Goal: Task Accomplishment & Management: Manage account settings

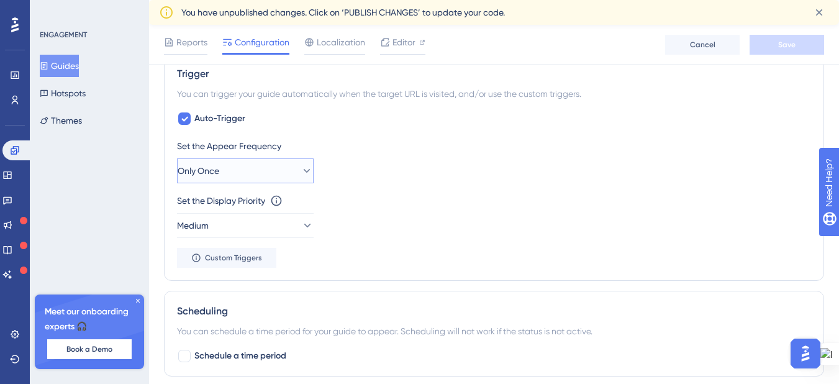
click at [230, 166] on button "Only Once" at bounding box center [245, 170] width 137 height 25
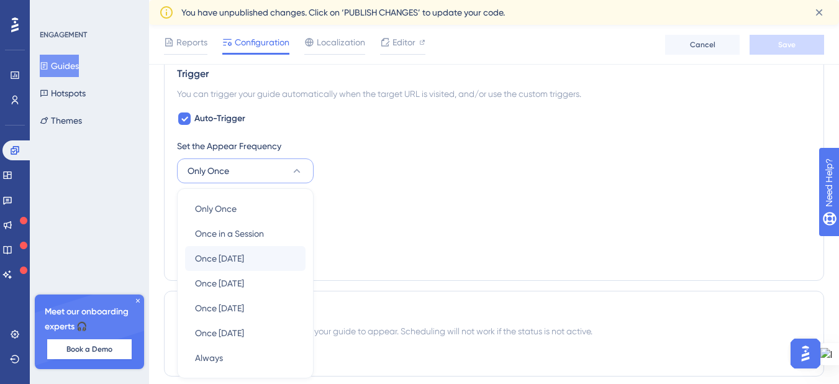
scroll to position [648, 0]
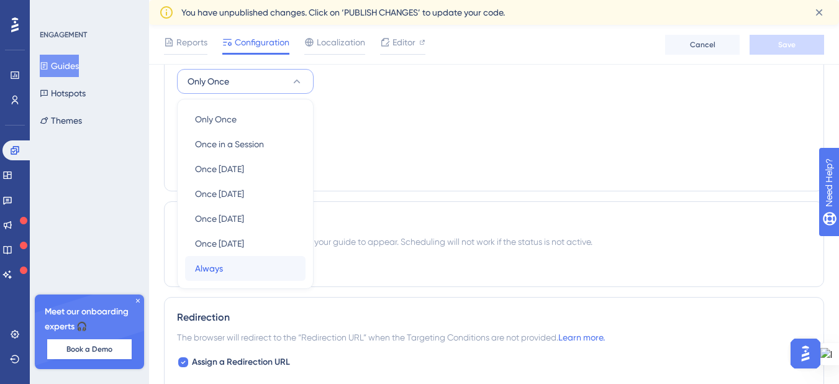
click at [233, 257] on div "Always Always" at bounding box center [245, 268] width 101 height 25
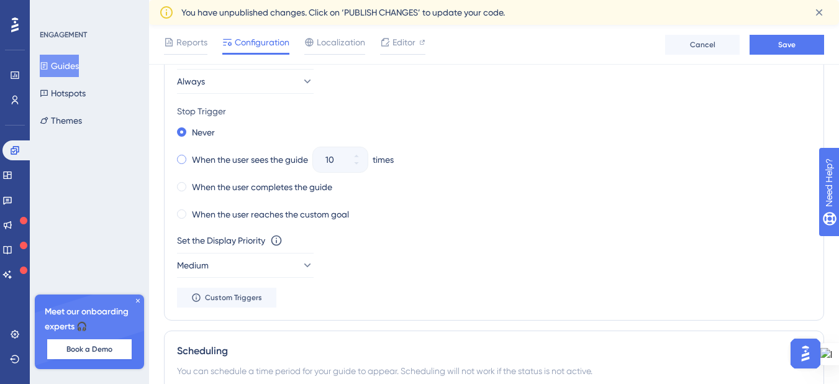
click at [188, 157] on div "When the user sees the guide" at bounding box center [242, 159] width 131 height 17
click at [357, 166] on icon at bounding box center [356, 163] width 7 height 7
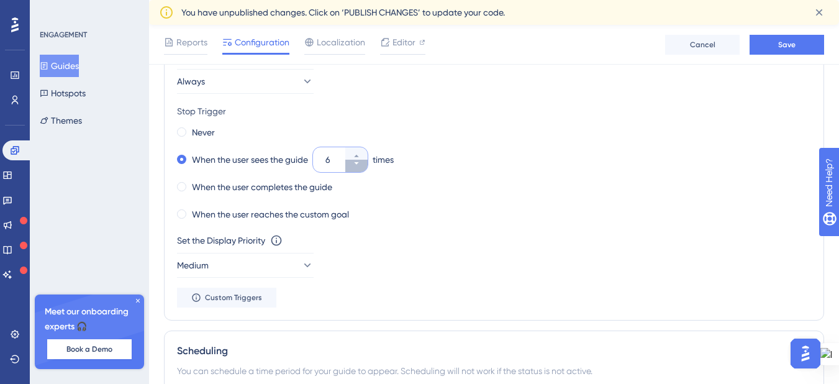
click at [357, 166] on icon at bounding box center [356, 163] width 7 height 7
type input "2"
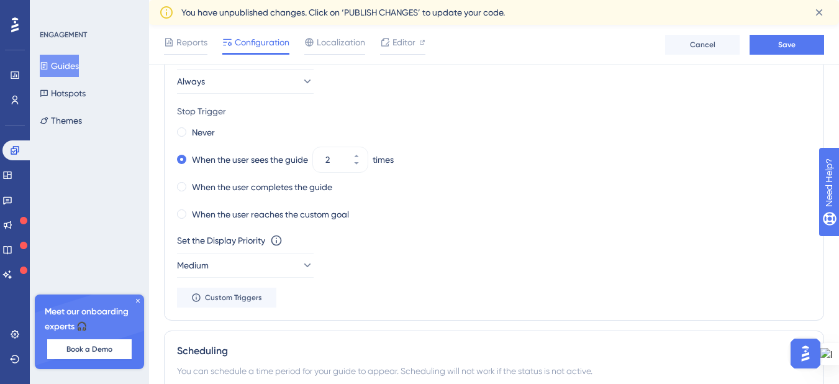
click at [396, 237] on div "Set the Display Priority This option will set the display priority between auto…" at bounding box center [494, 240] width 634 height 15
click at [305, 275] on button "Medium" at bounding box center [245, 265] width 137 height 25
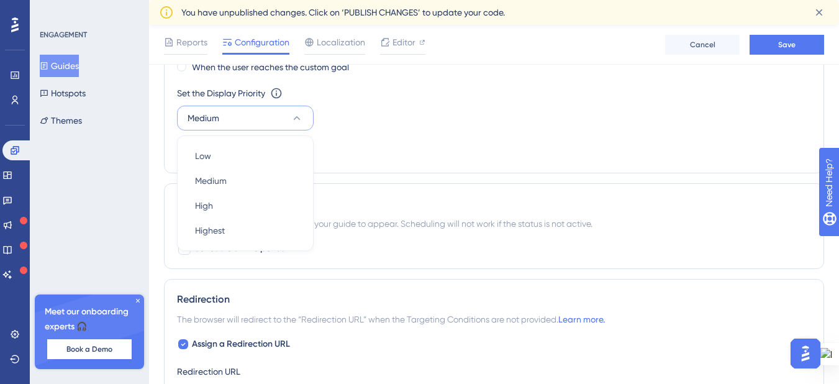
click at [353, 127] on div "Set the Display Priority This option will set the display priority between auto…" at bounding box center [494, 108] width 634 height 45
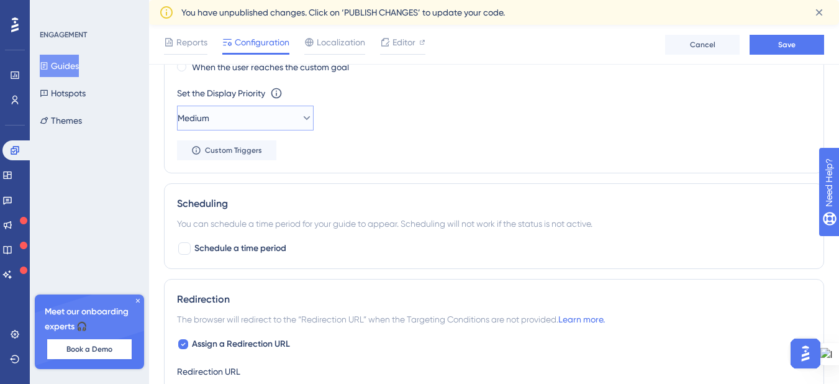
click at [263, 126] on button "Medium" at bounding box center [245, 118] width 137 height 25
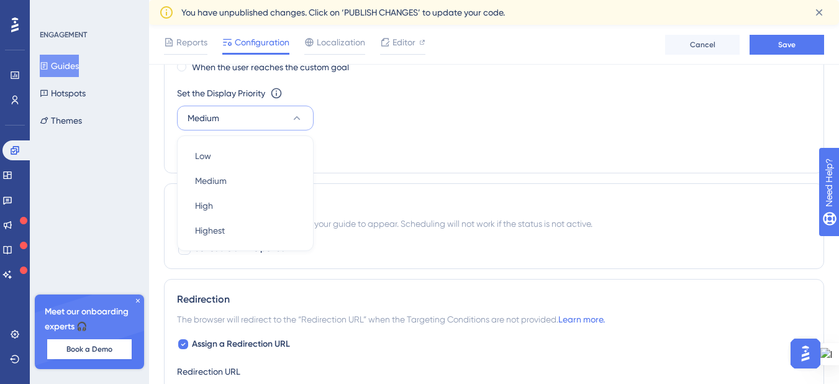
click at [353, 128] on div "Set the Display Priority This option will set the display priority between auto…" at bounding box center [494, 108] width 634 height 45
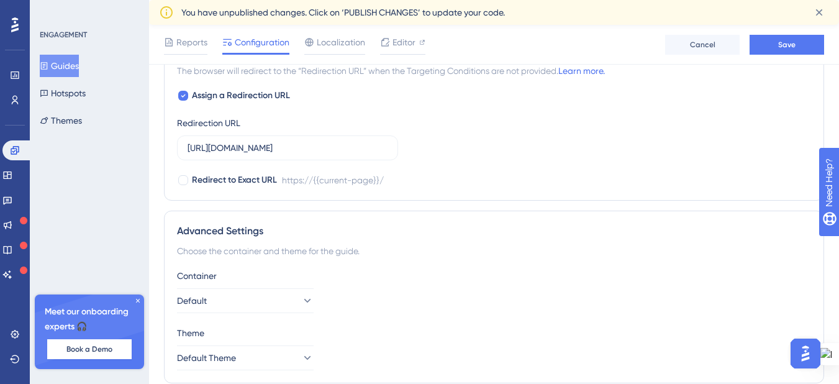
scroll to position [1093, 0]
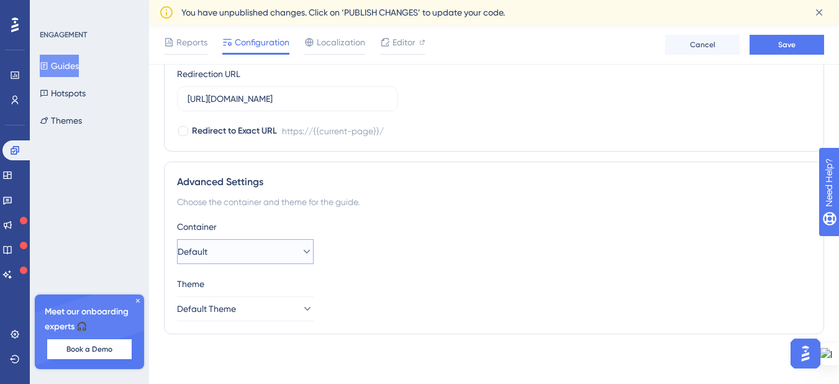
click at [288, 244] on button "Default" at bounding box center [245, 251] width 137 height 25
click at [301, 309] on icon at bounding box center [307, 308] width 12 height 12
click at [294, 309] on icon at bounding box center [297, 308] width 12 height 12
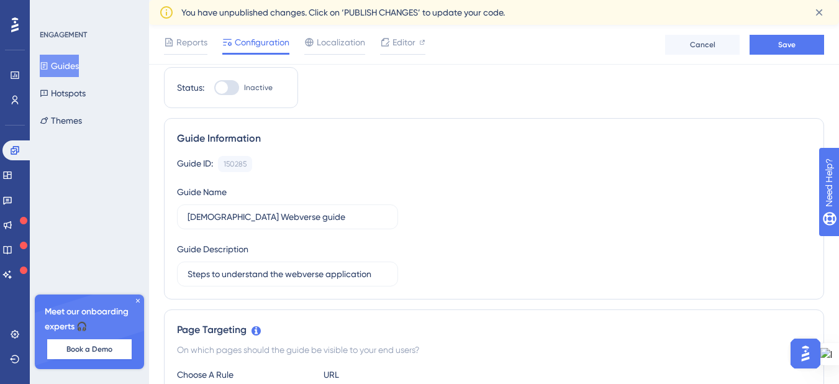
scroll to position [0, 0]
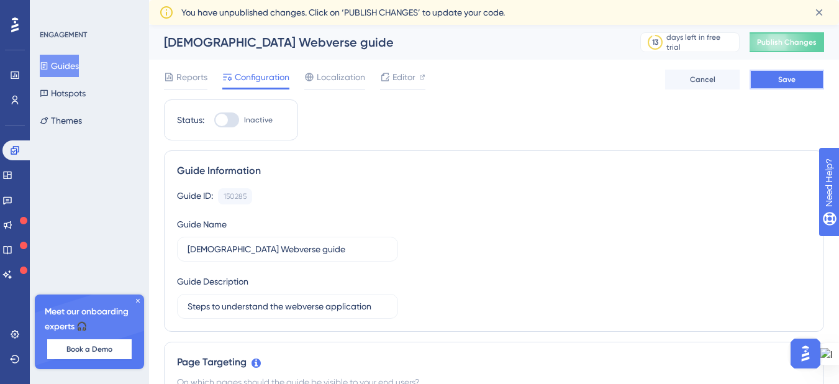
click at [784, 80] on span "Save" at bounding box center [786, 80] width 17 height 10
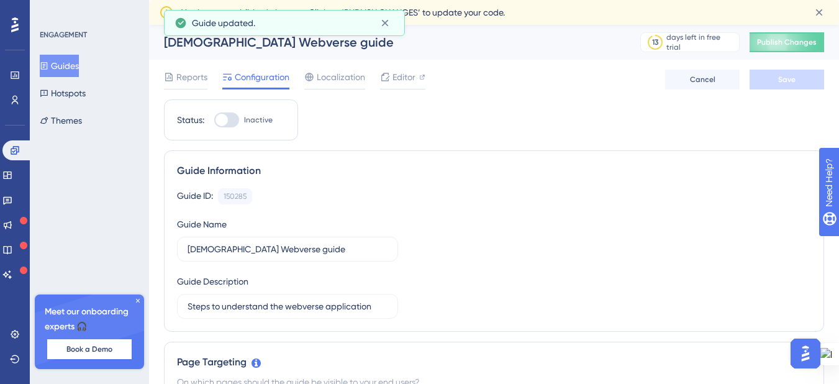
click at [234, 122] on div at bounding box center [226, 119] width 25 height 15
click at [214, 120] on input "Inactive" at bounding box center [214, 120] width 1 height 1
checkbox input "true"
click at [790, 87] on button "Save" at bounding box center [787, 80] width 75 height 20
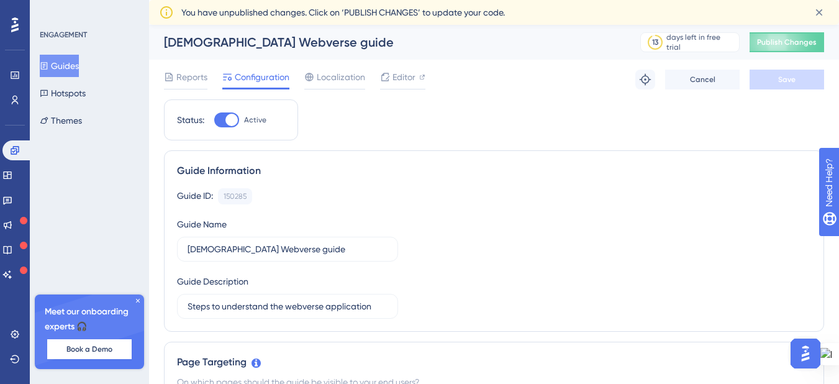
click at [269, 73] on span "Configuration" at bounding box center [262, 77] width 55 height 15
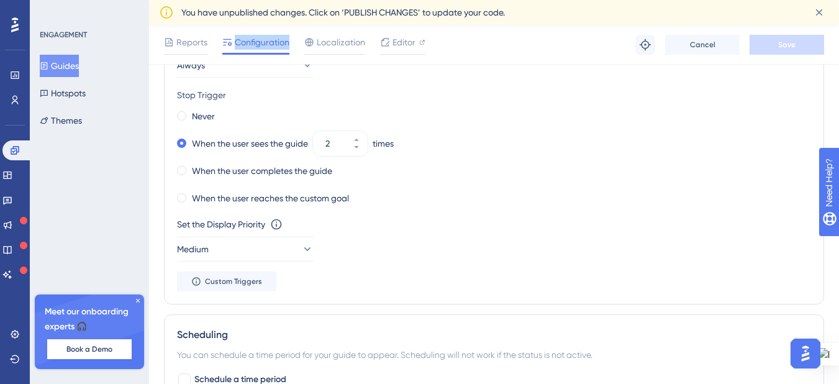
scroll to position [658, 0]
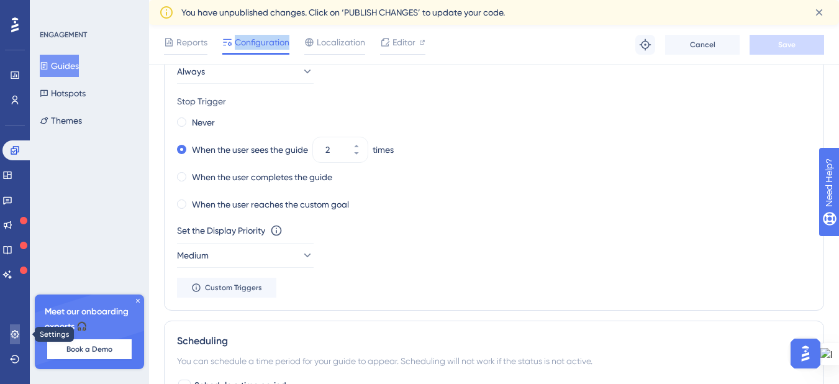
drag, startPoint x: 11, startPoint y: 331, endPoint x: 43, endPoint y: 315, distance: 36.1
click at [11, 331] on icon at bounding box center [15, 334] width 10 height 10
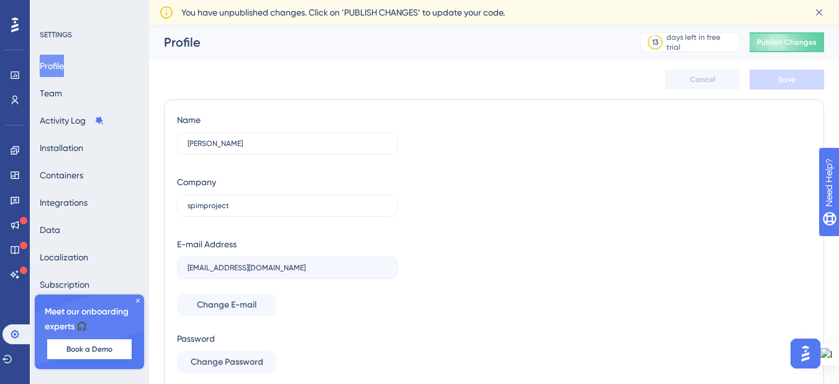
click at [91, 164] on div "Profile Team Activity Log Installation Containers Integrations Data Localizatio…" at bounding box center [90, 203] width 101 height 296
click at [81, 173] on button "Containers" at bounding box center [61, 175] width 43 height 22
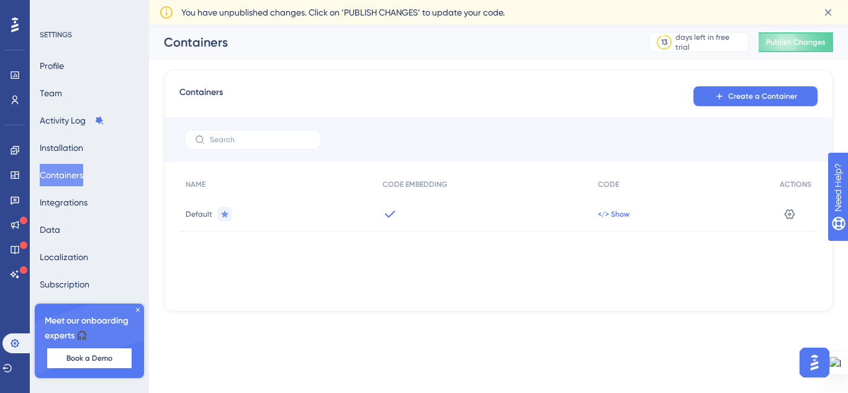
click at [604, 219] on span "</> Show" at bounding box center [614, 214] width 32 height 10
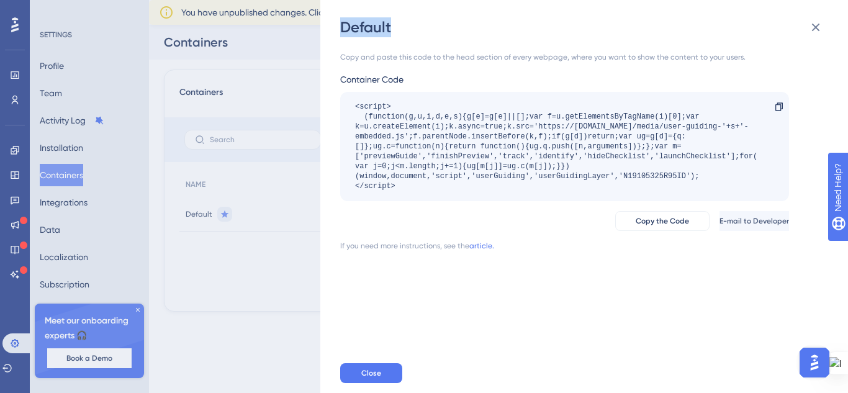
click at [604, 219] on div "Default Copy and paste this code to the head section of every webpage, where yo…" at bounding box center [424, 196] width 848 height 393
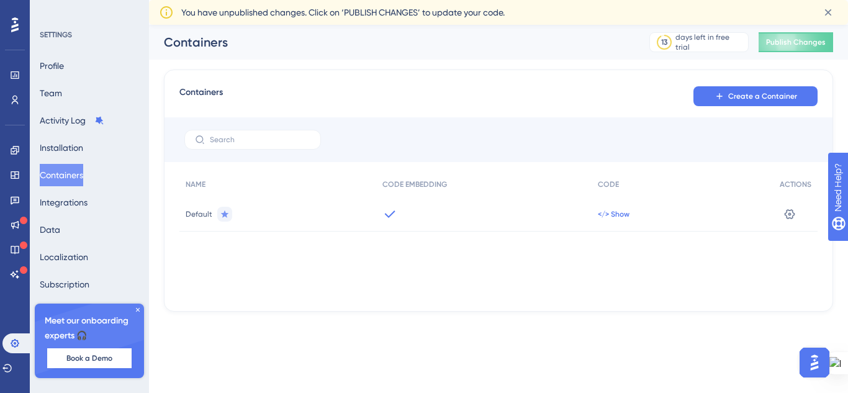
click at [604, 219] on span "</> Show" at bounding box center [614, 214] width 32 height 10
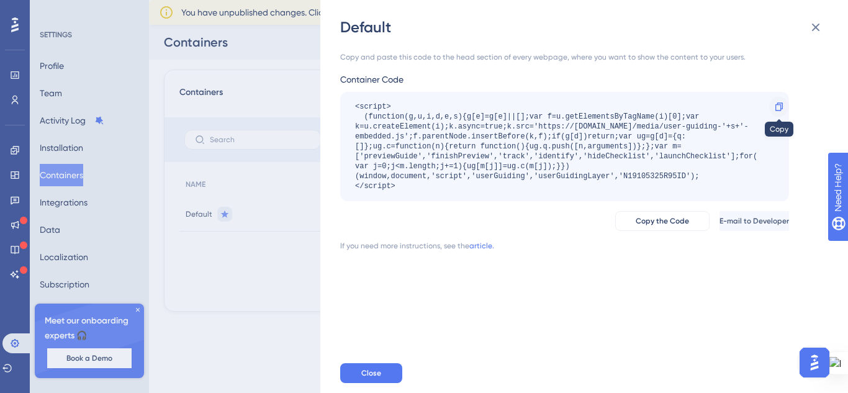
click at [778, 109] on icon at bounding box center [780, 107] width 10 height 10
click at [809, 31] on icon at bounding box center [816, 27] width 15 height 15
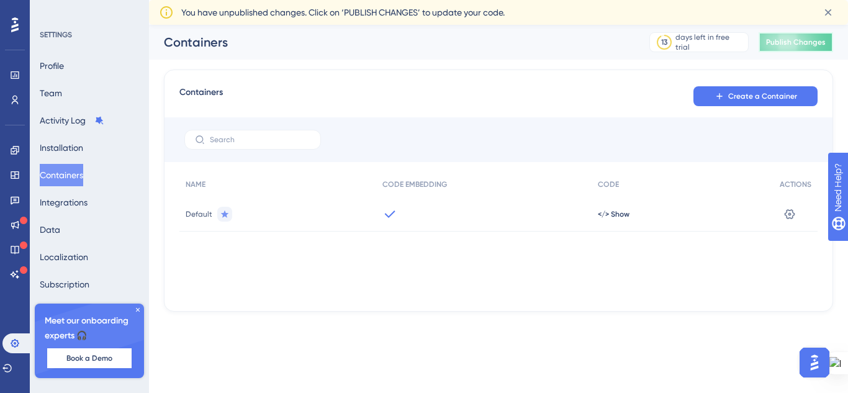
click at [789, 41] on span "Publish Changes" at bounding box center [796, 42] width 60 height 10
